Goal: Check status: Check status

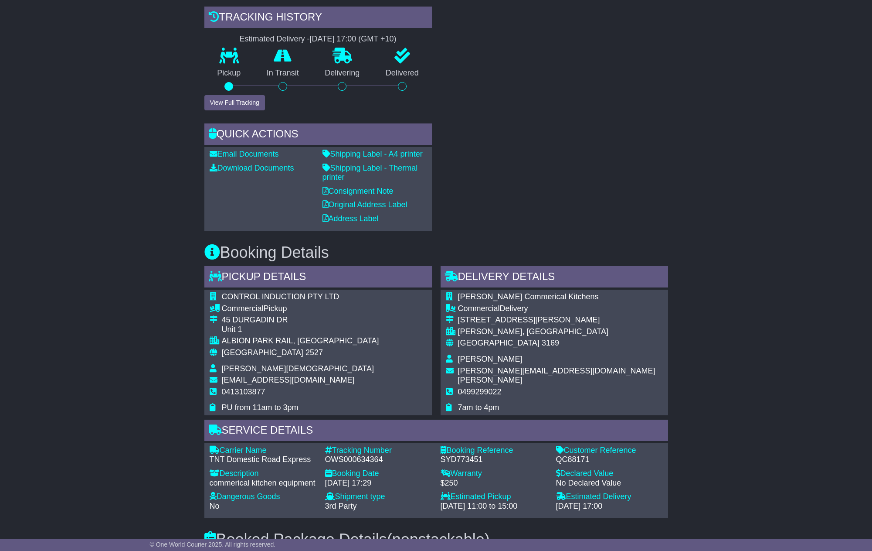
scroll to position [327, 0]
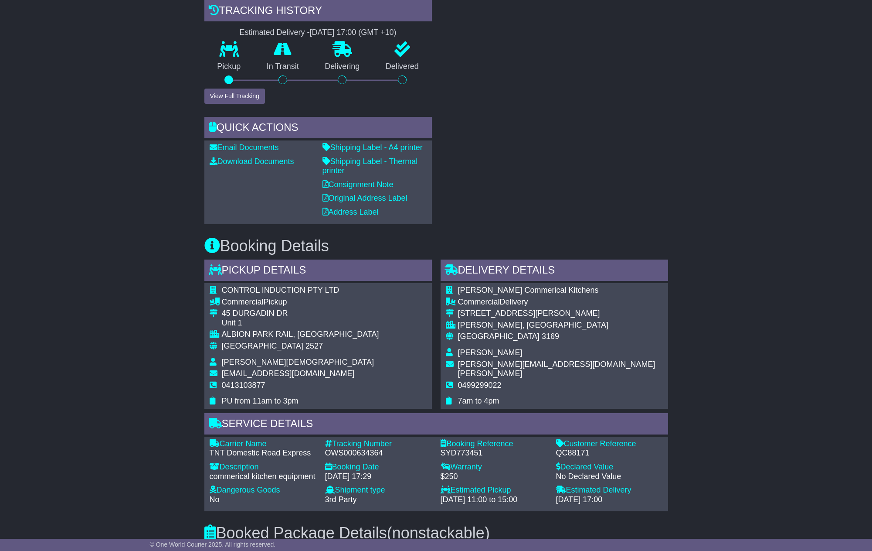
click at [570, 456] on div "QC88171" at bounding box center [609, 453] width 107 height 10
copy div "QC88171"
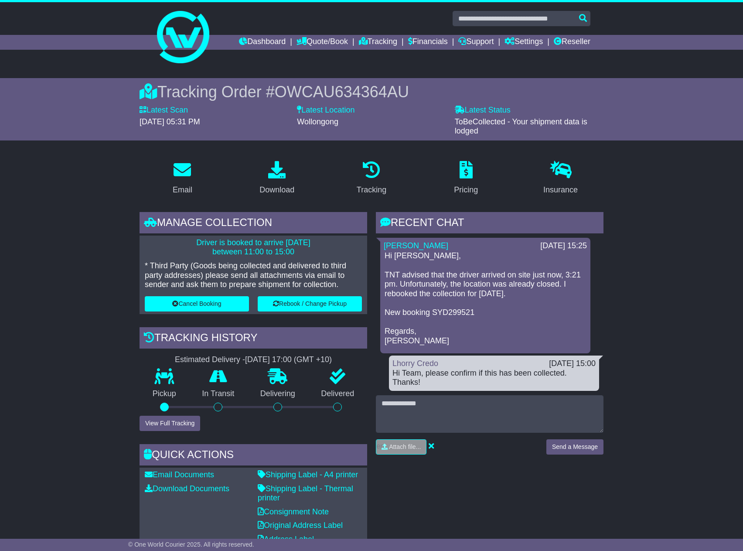
click at [457, 279] on p "Hi [PERSON_NAME], TNT advised that the driver arrived on site just now, 3:21 pm…" at bounding box center [485, 298] width 201 height 94
copy p ", the location was already closed. I rebooked the collection for [DATE]."
drag, startPoint x: 446, startPoint y: 280, endPoint x: 548, endPoint y: 293, distance: 102.4
click at [548, 293] on p "Hi [PERSON_NAME], TNT advised that the driver arrived on site just now, 3:21 pm…" at bounding box center [485, 298] width 201 height 94
